Goal: Transaction & Acquisition: Subscribe to service/newsletter

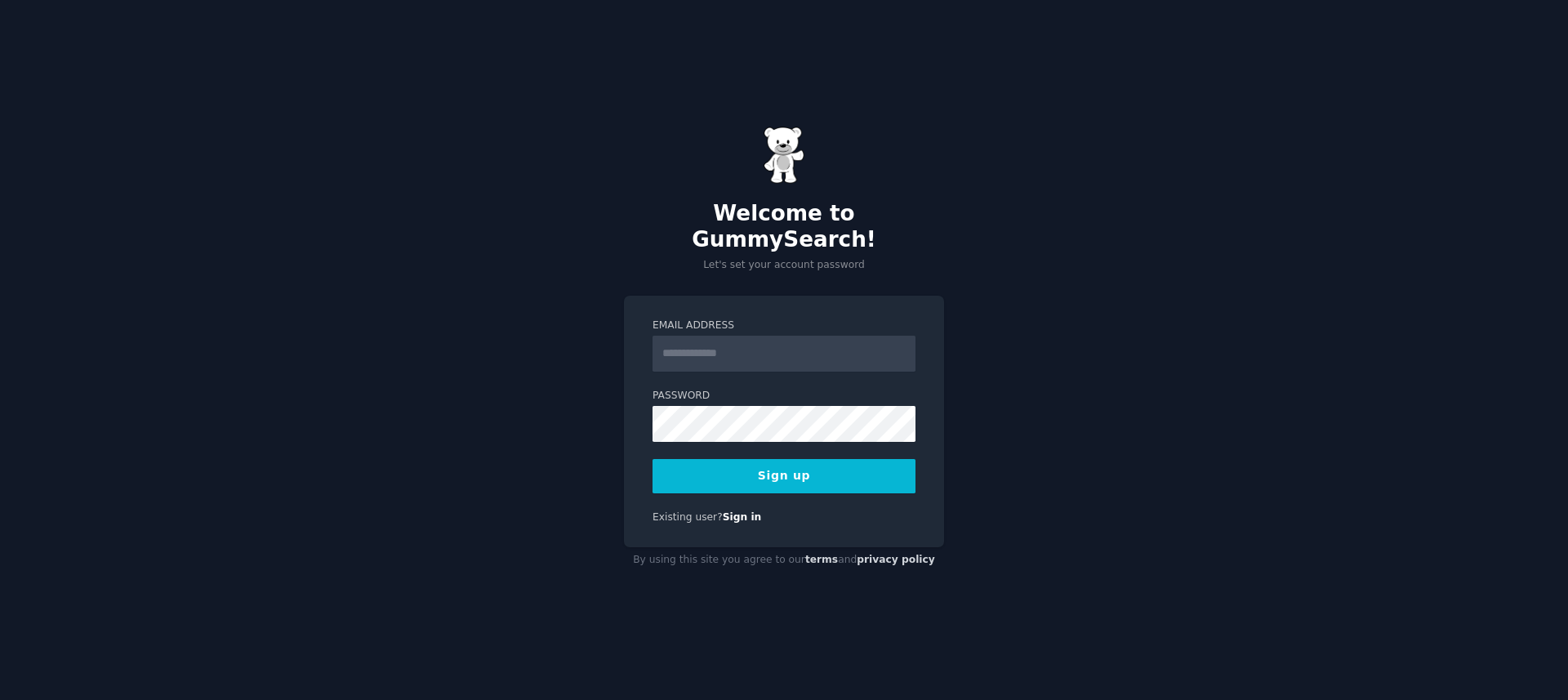
click at [755, 343] on input "Email Address" at bounding box center [784, 354] width 263 height 36
type input "**********"
click at [1156, 265] on div "**********" at bounding box center [784, 350] width 1568 height 700
click at [756, 468] on button "Sign up" at bounding box center [784, 476] width 263 height 35
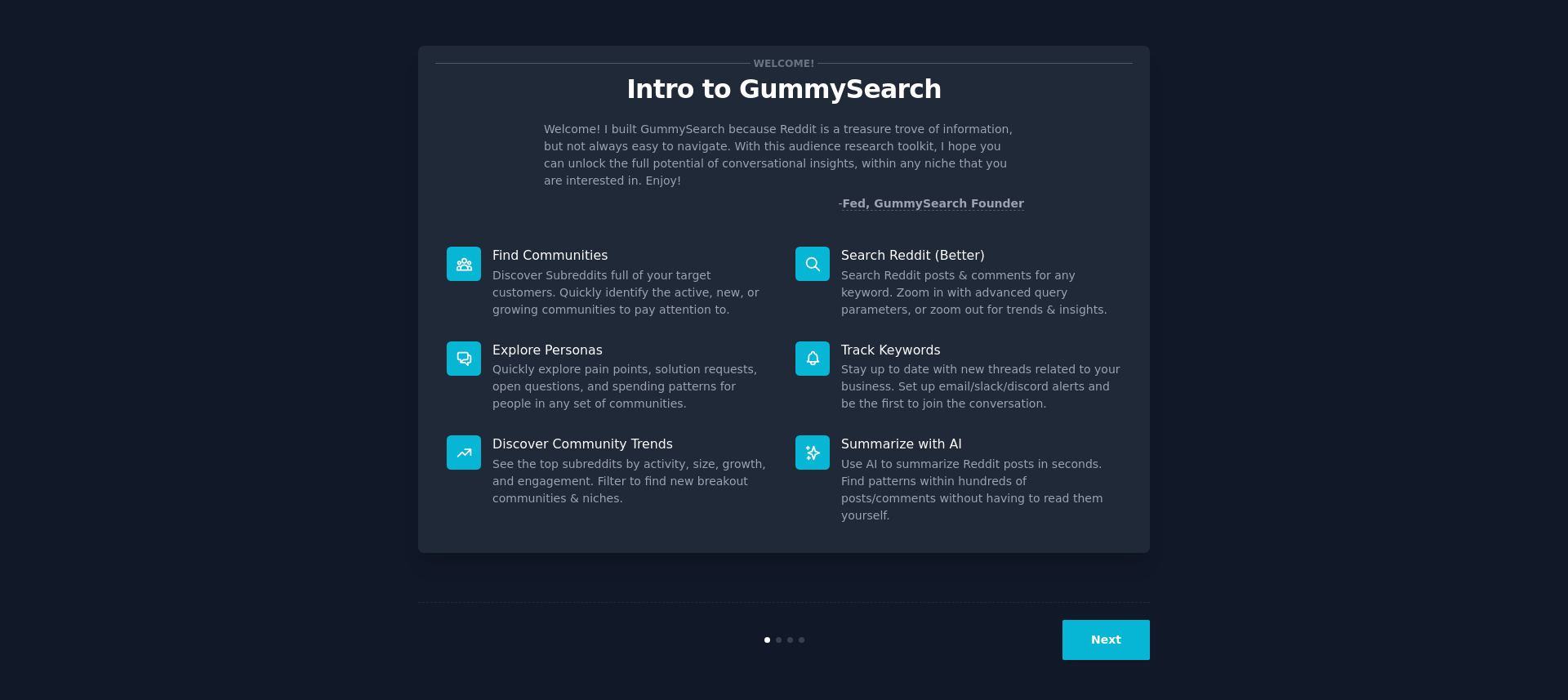
click at [1123, 643] on button "Next" at bounding box center [1106, 640] width 87 height 40
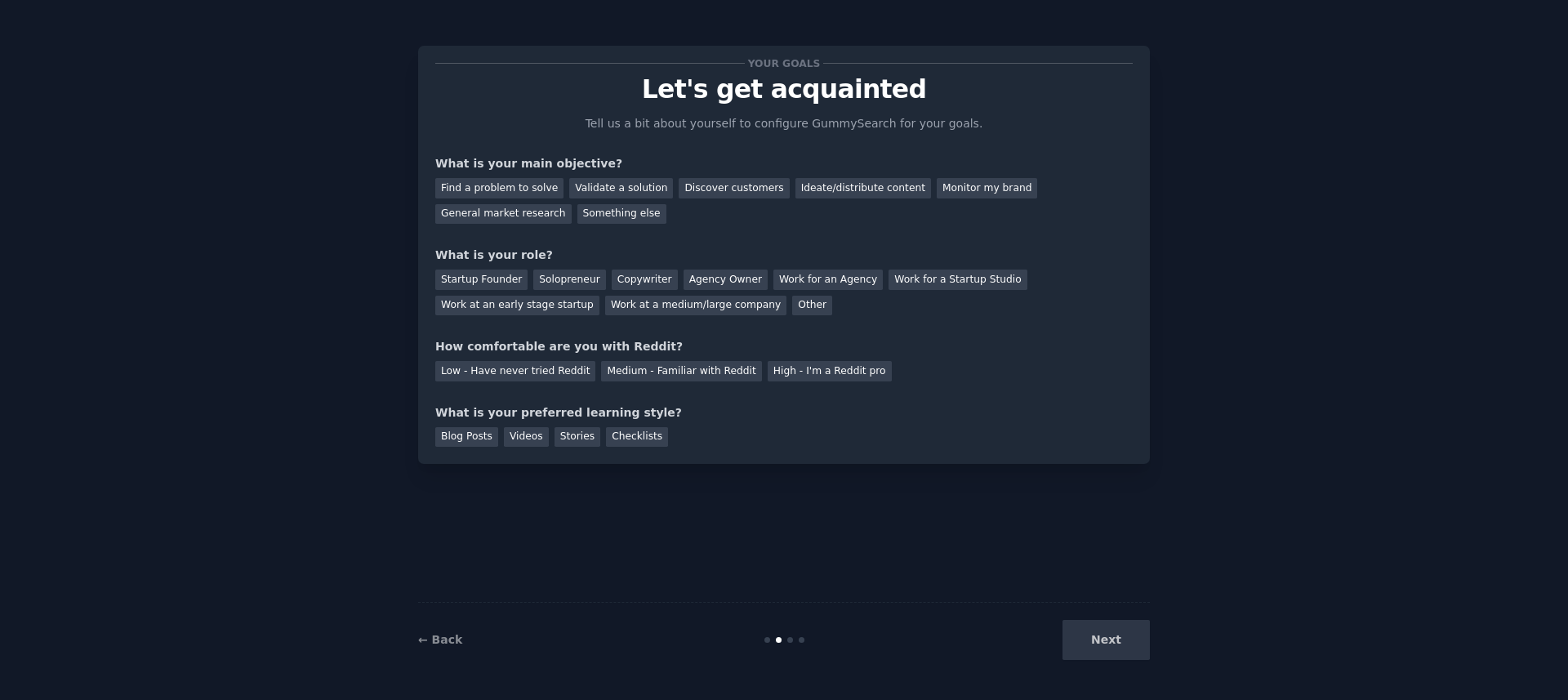
click at [1123, 643] on div "Next" at bounding box center [1027, 640] width 244 height 40
click at [1117, 643] on div "Next" at bounding box center [1027, 640] width 244 height 40
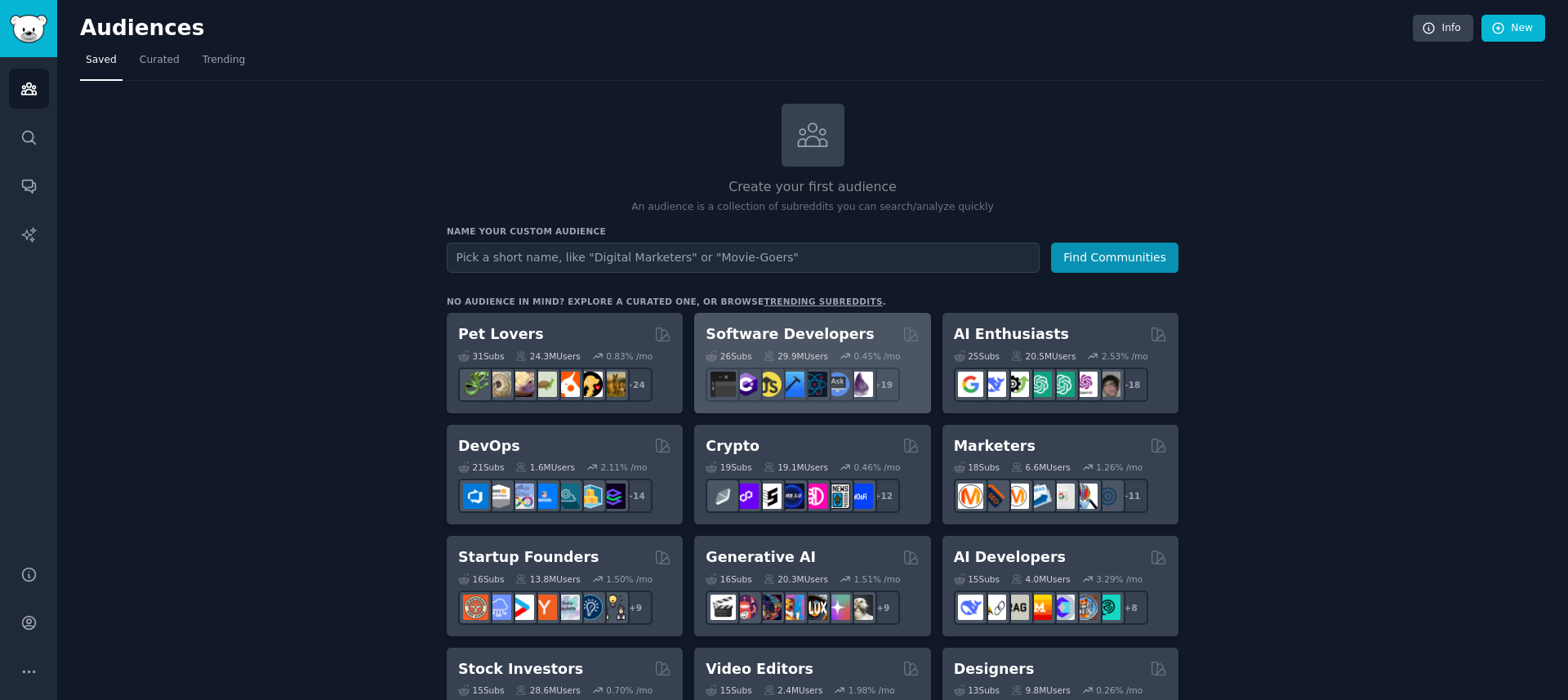
click at [776, 325] on h2 "Software Developers" at bounding box center [789, 335] width 168 height 21
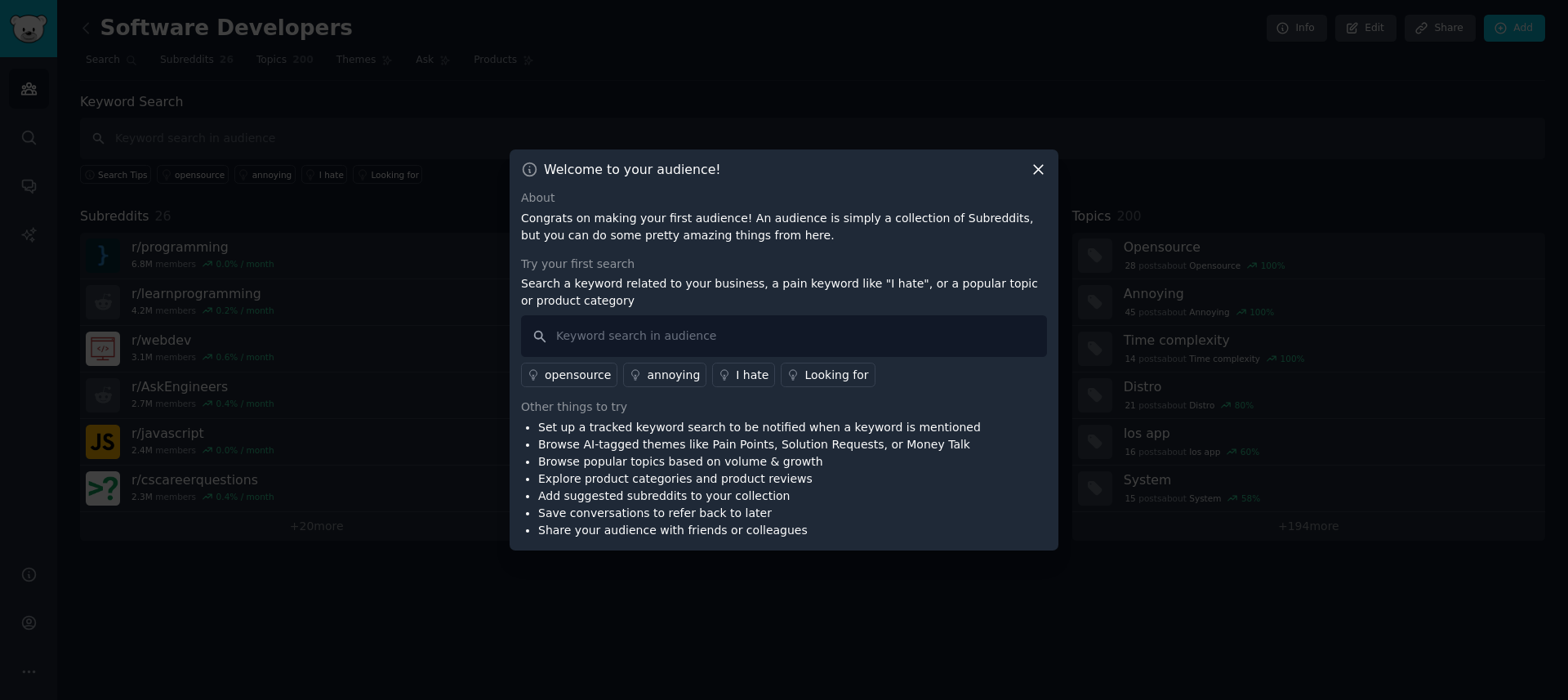
click at [1034, 173] on icon at bounding box center [1039, 169] width 17 height 17
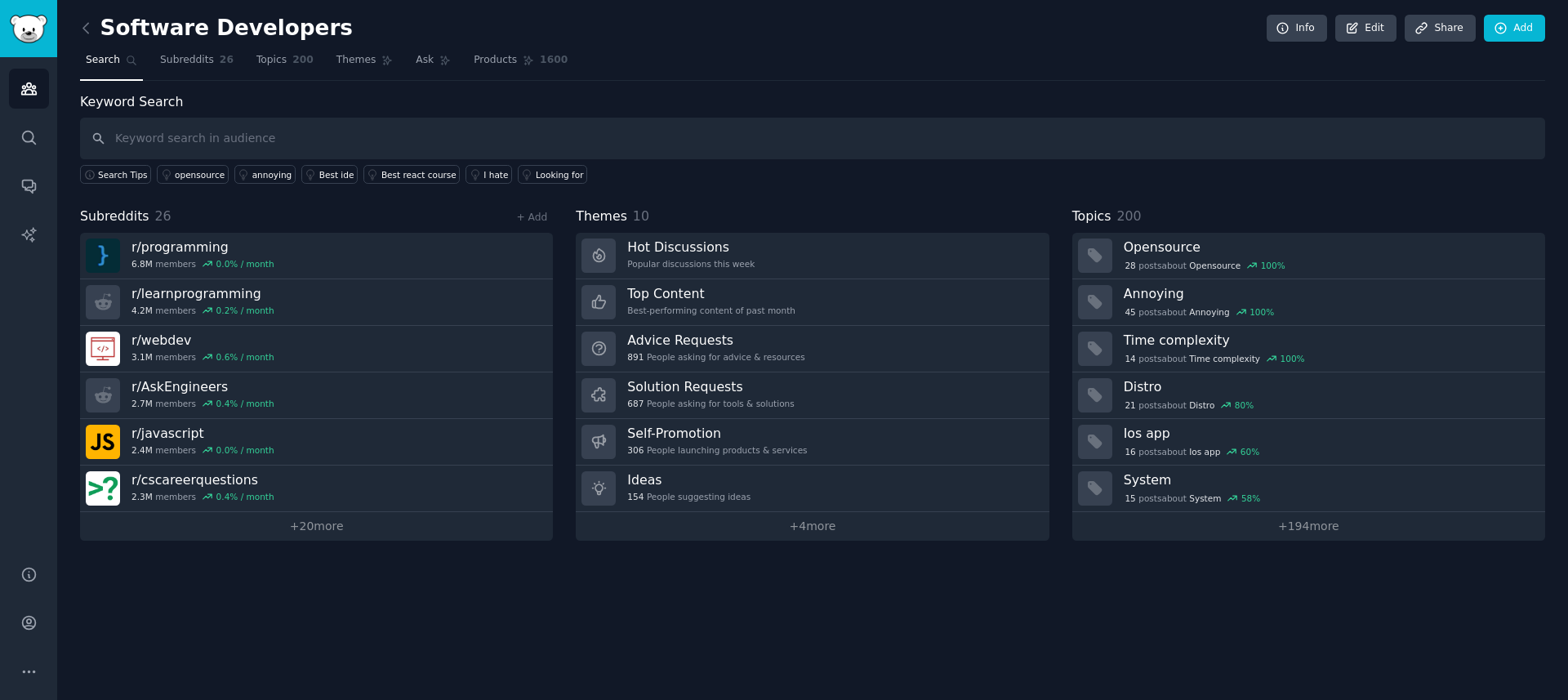
click at [79, 24] on div "Software Developers Info Edit Share Add Search Subreddits 26 Topics 200 Themes …" at bounding box center [812, 350] width 1511 height 700
click at [85, 27] on icon at bounding box center [86, 28] width 17 height 17
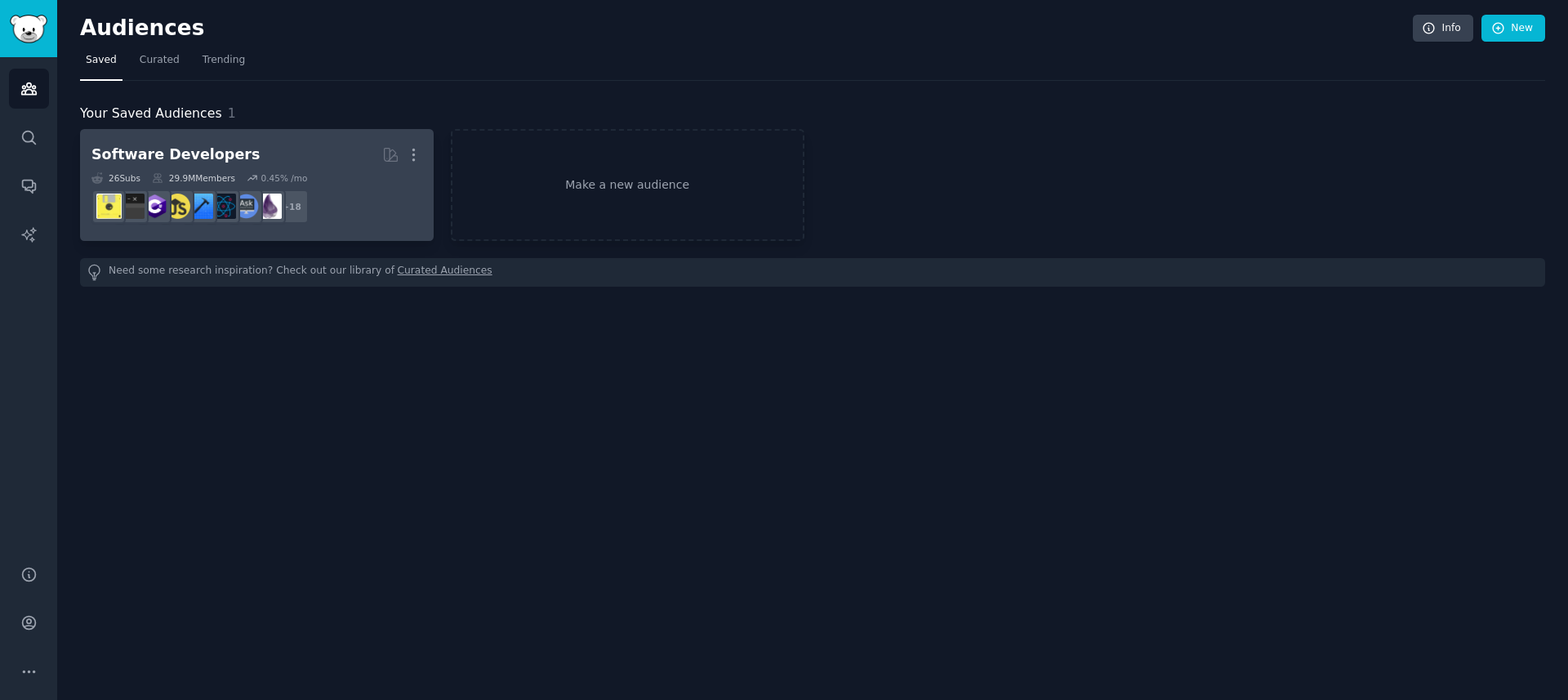
click at [285, 156] on h2 "Software Developers More" at bounding box center [256, 155] width 331 height 28
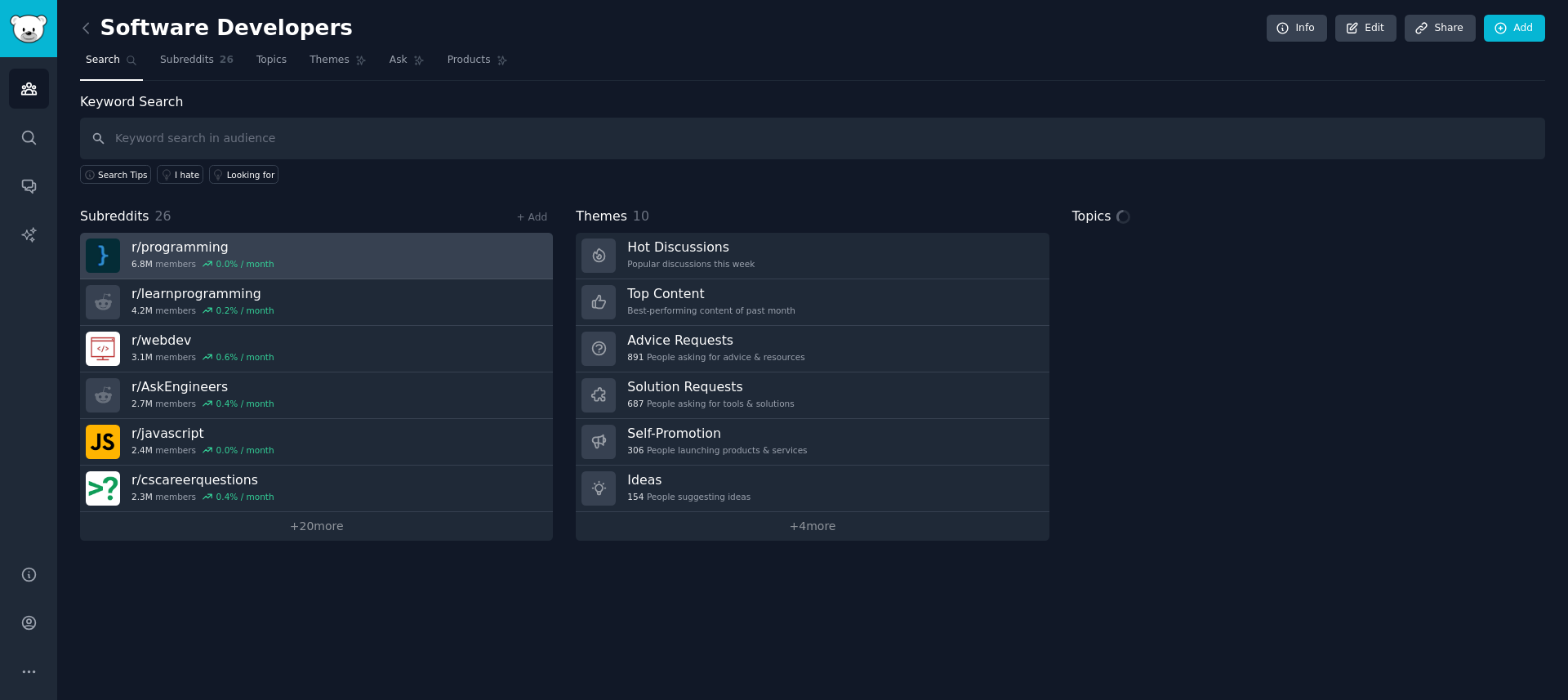
click at [358, 268] on link "r/ programming 6.8M members 0.0 % / month" at bounding box center [317, 256] width 473 height 47
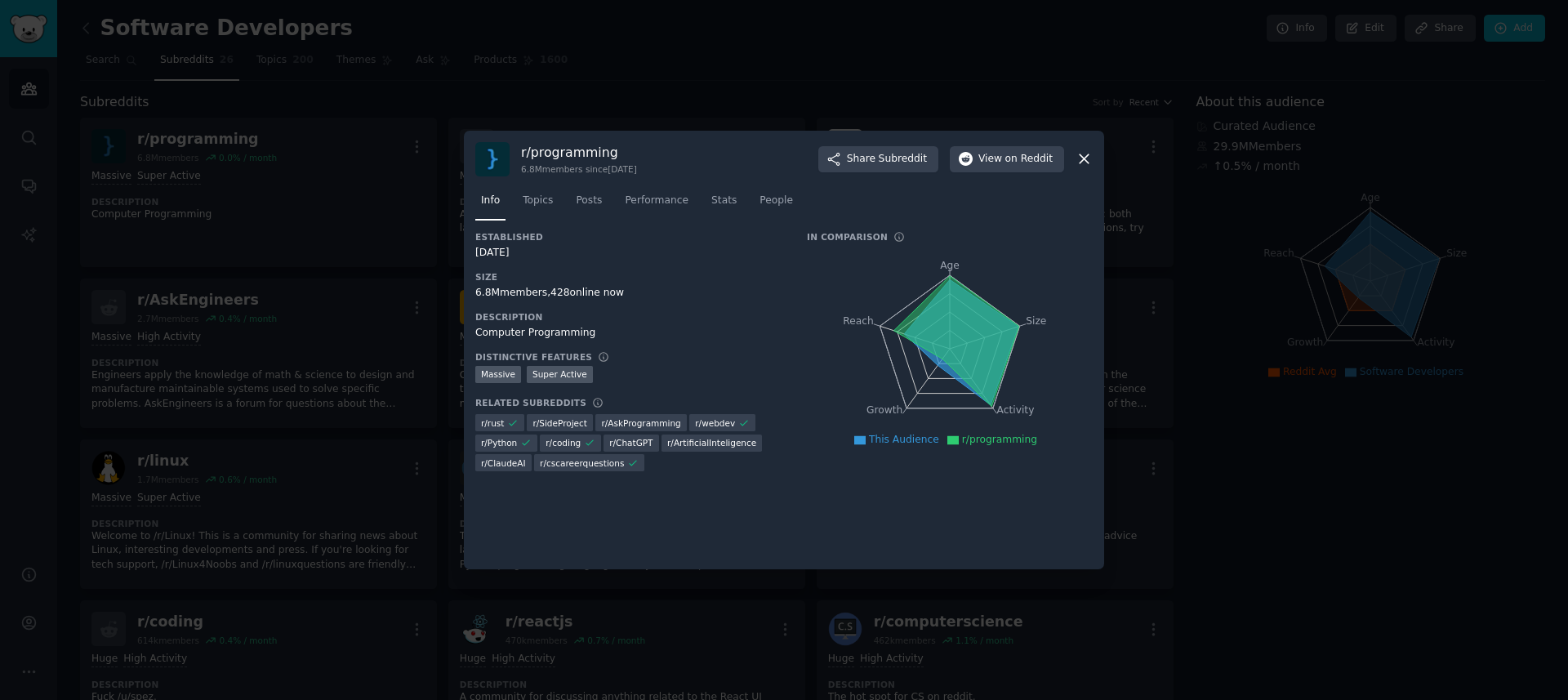
click at [1226, 382] on div at bounding box center [784, 350] width 1568 height 700
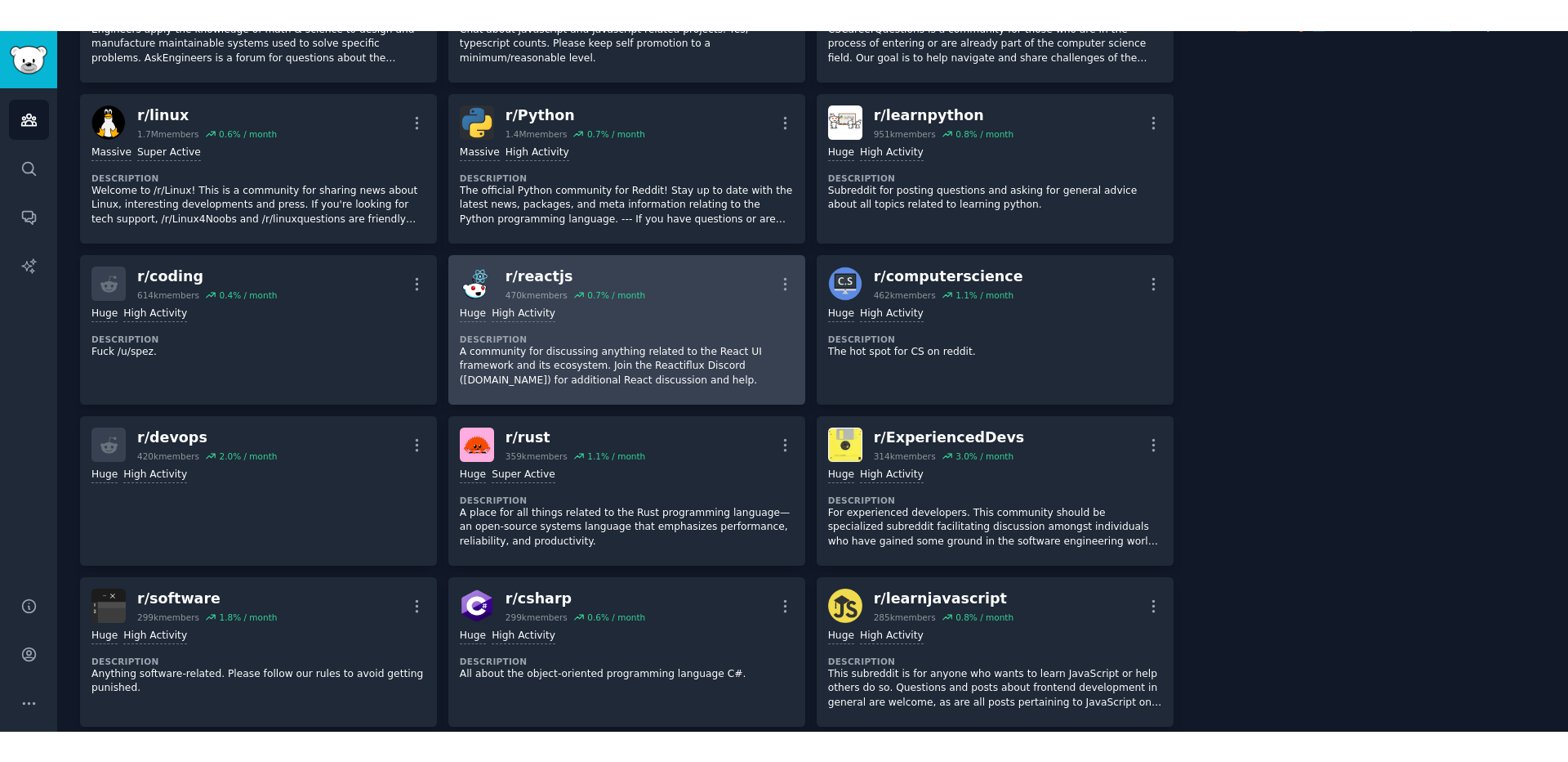
scroll to position [588, 0]
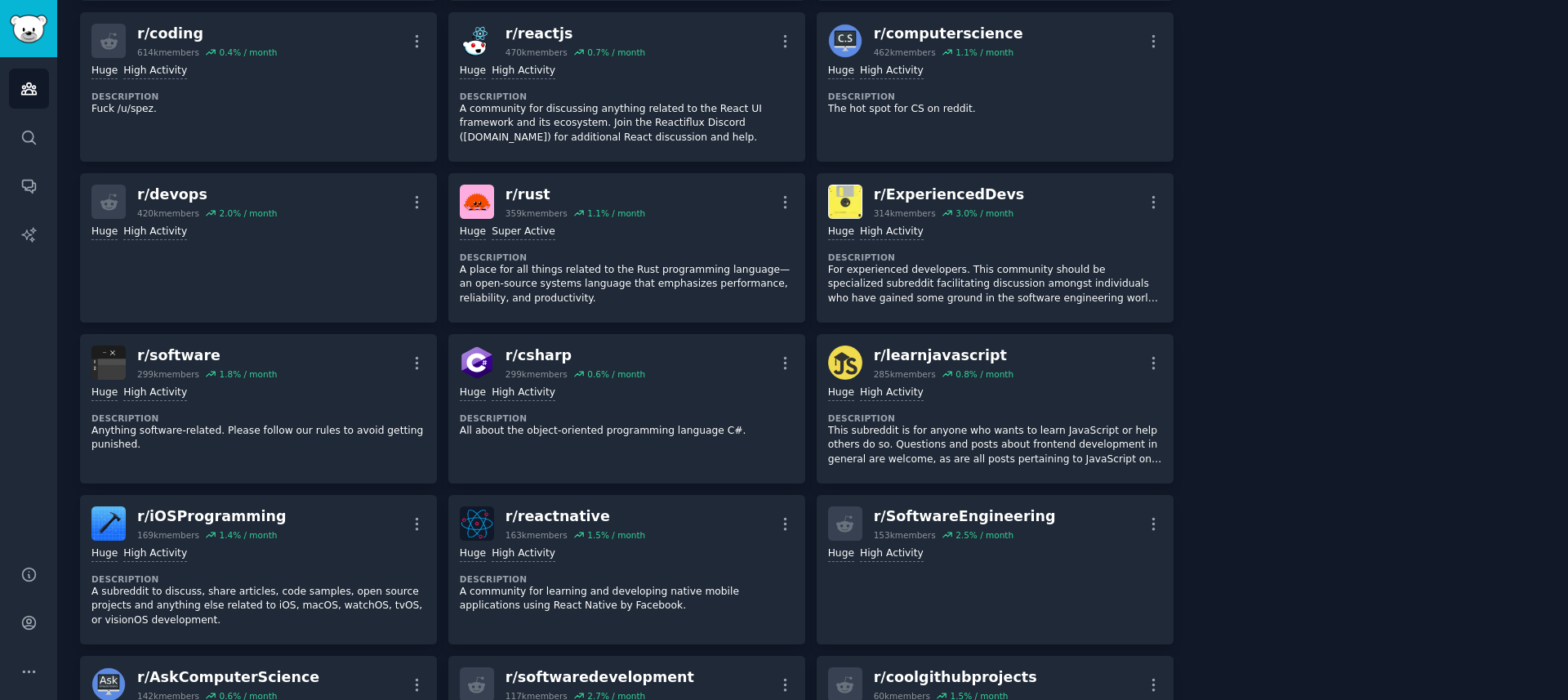
click at [1341, 457] on div "About this audience Curated Audience 29.9M Members ↑ 0.5 % / month Age Size Act…" at bounding box center [1371, 643] width 350 height 2277
